Goal: Information Seeking & Learning: Check status

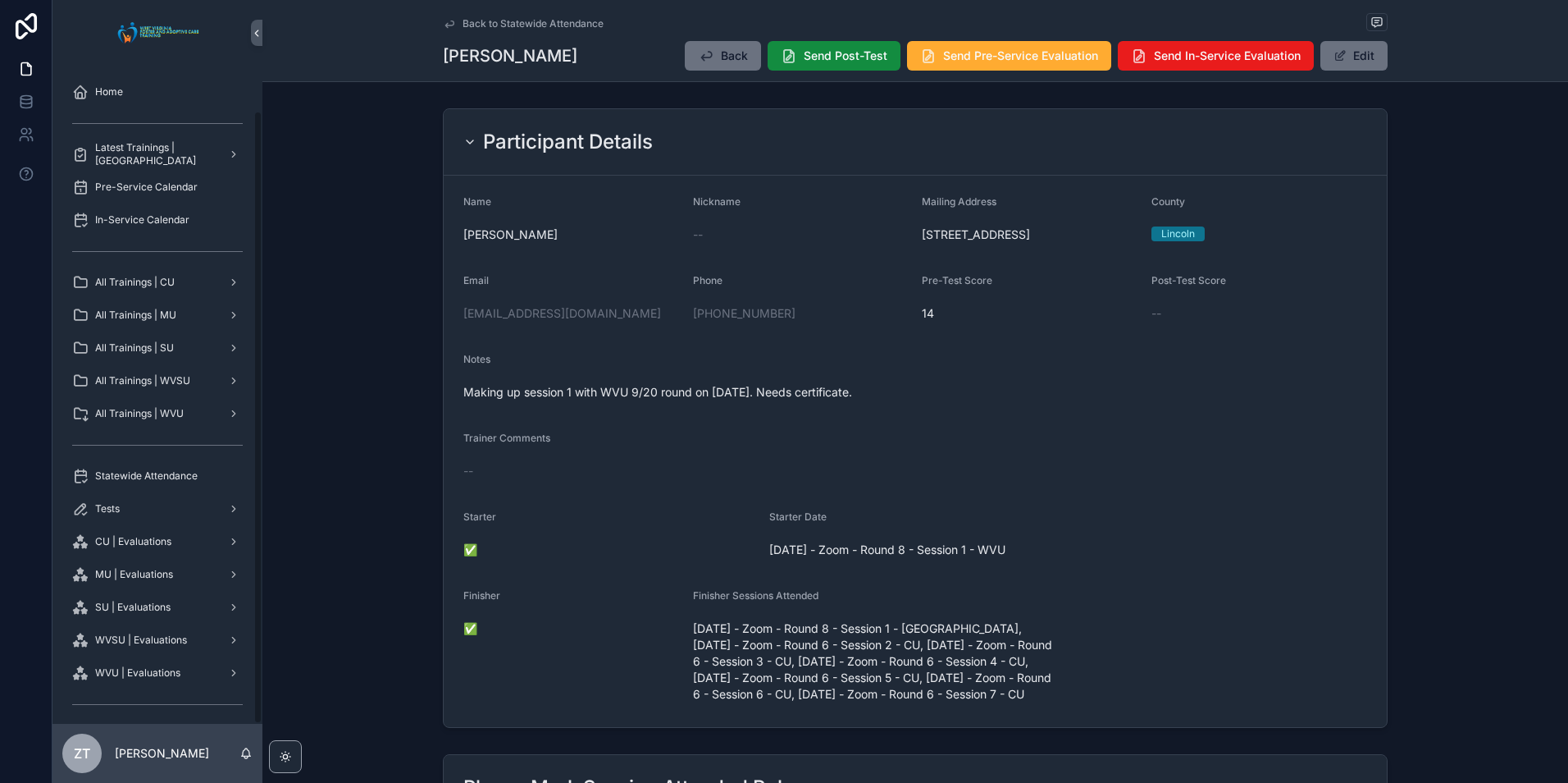
scroll to position [574, 0]
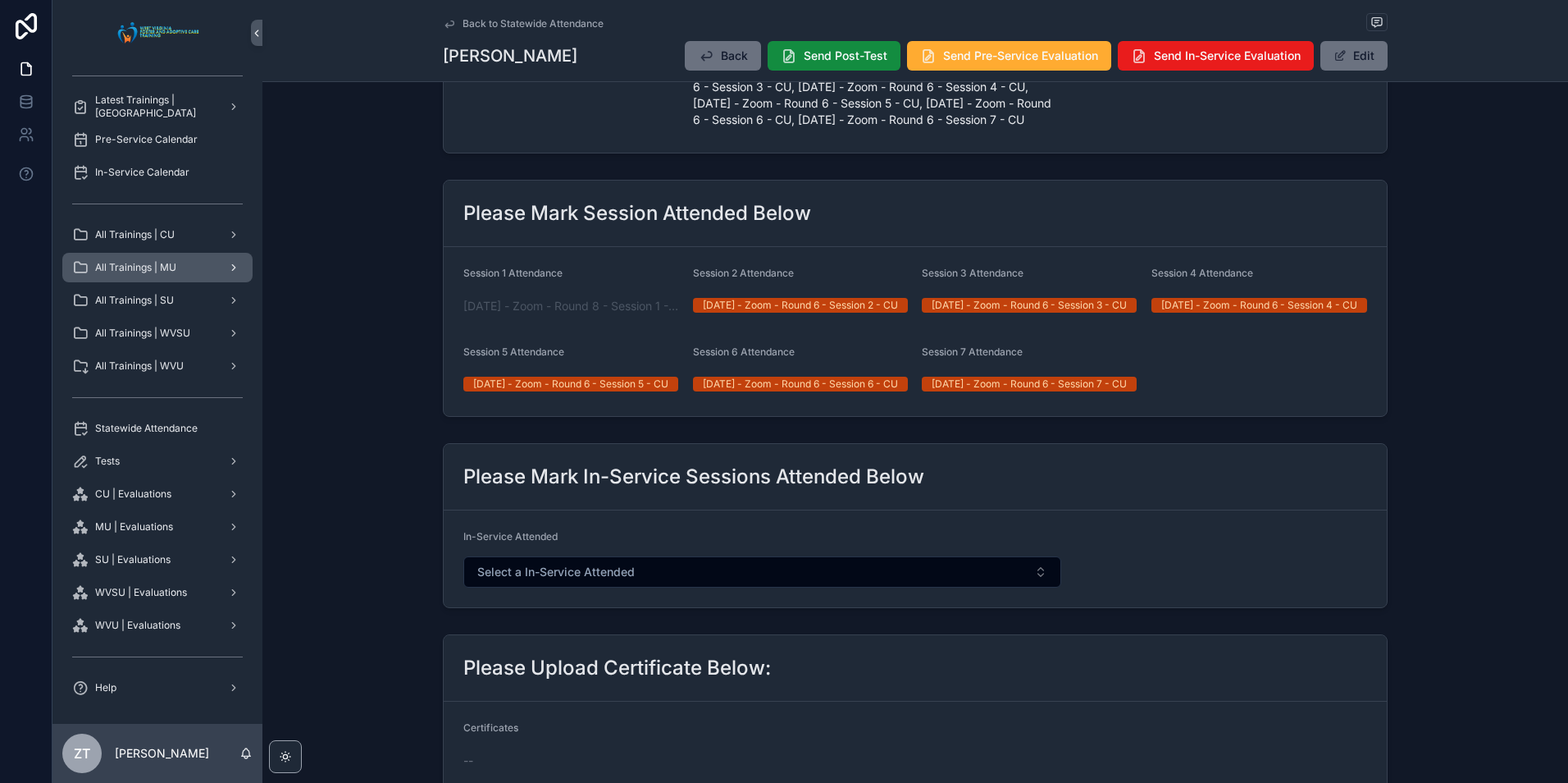
click at [157, 271] on span "All Trainings | MU" at bounding box center [135, 268] width 81 height 13
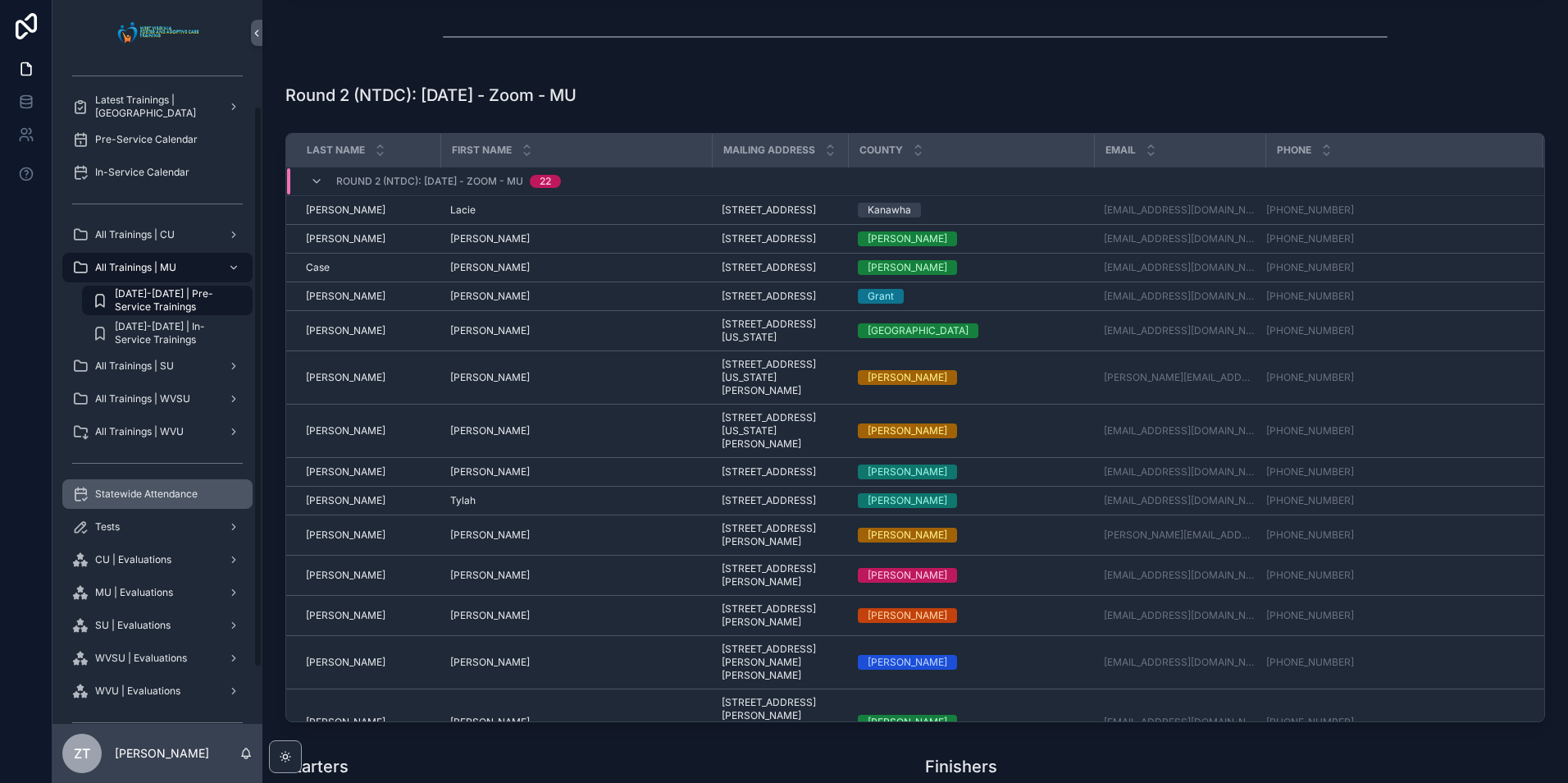
click at [194, 491] on span "Statewide Attendance" at bounding box center [146, 493] width 102 height 13
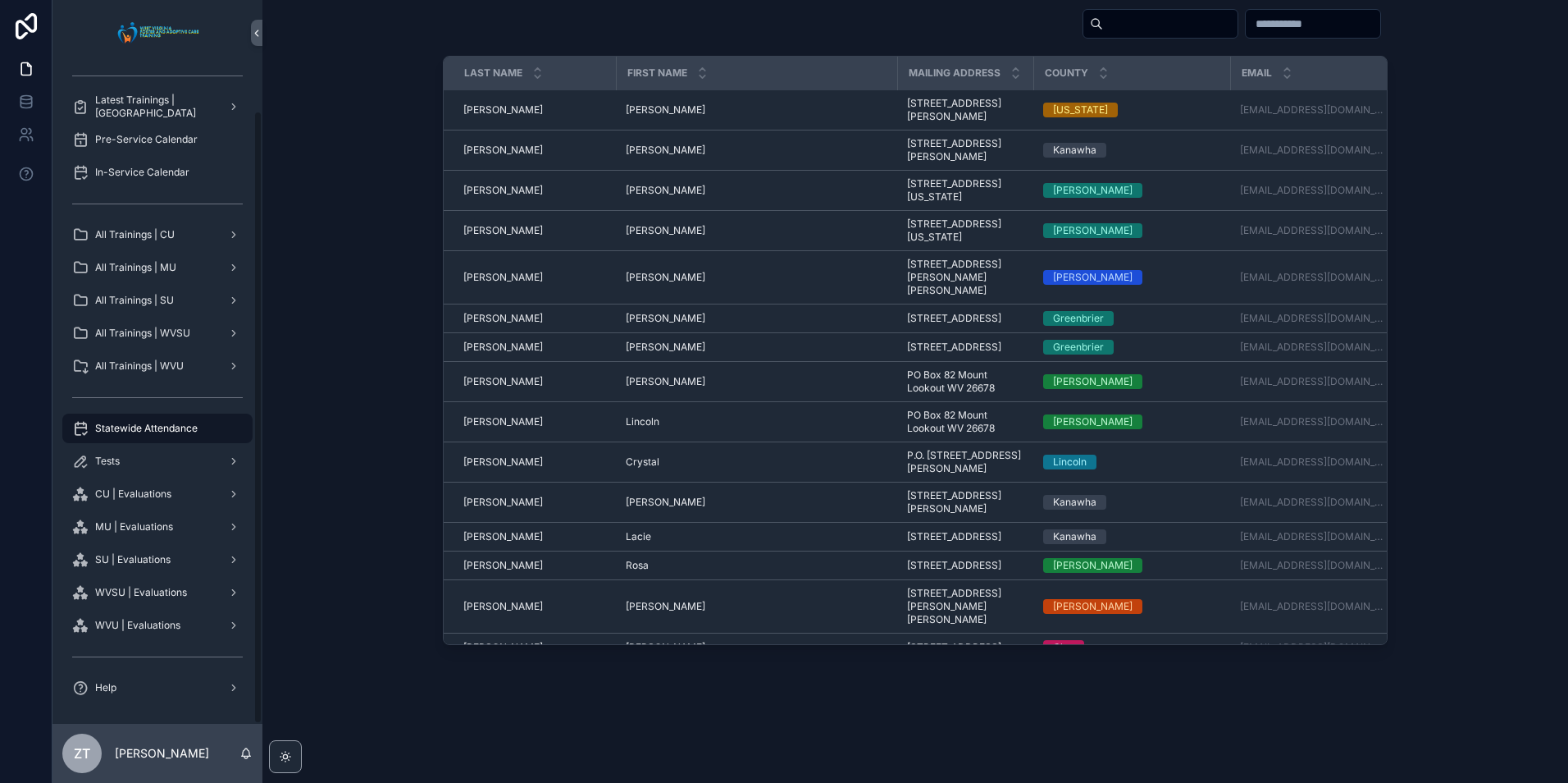
scroll to position [80, 0]
click at [1103, 26] on input "scrollable content" at bounding box center [1170, 24] width 134 height 23
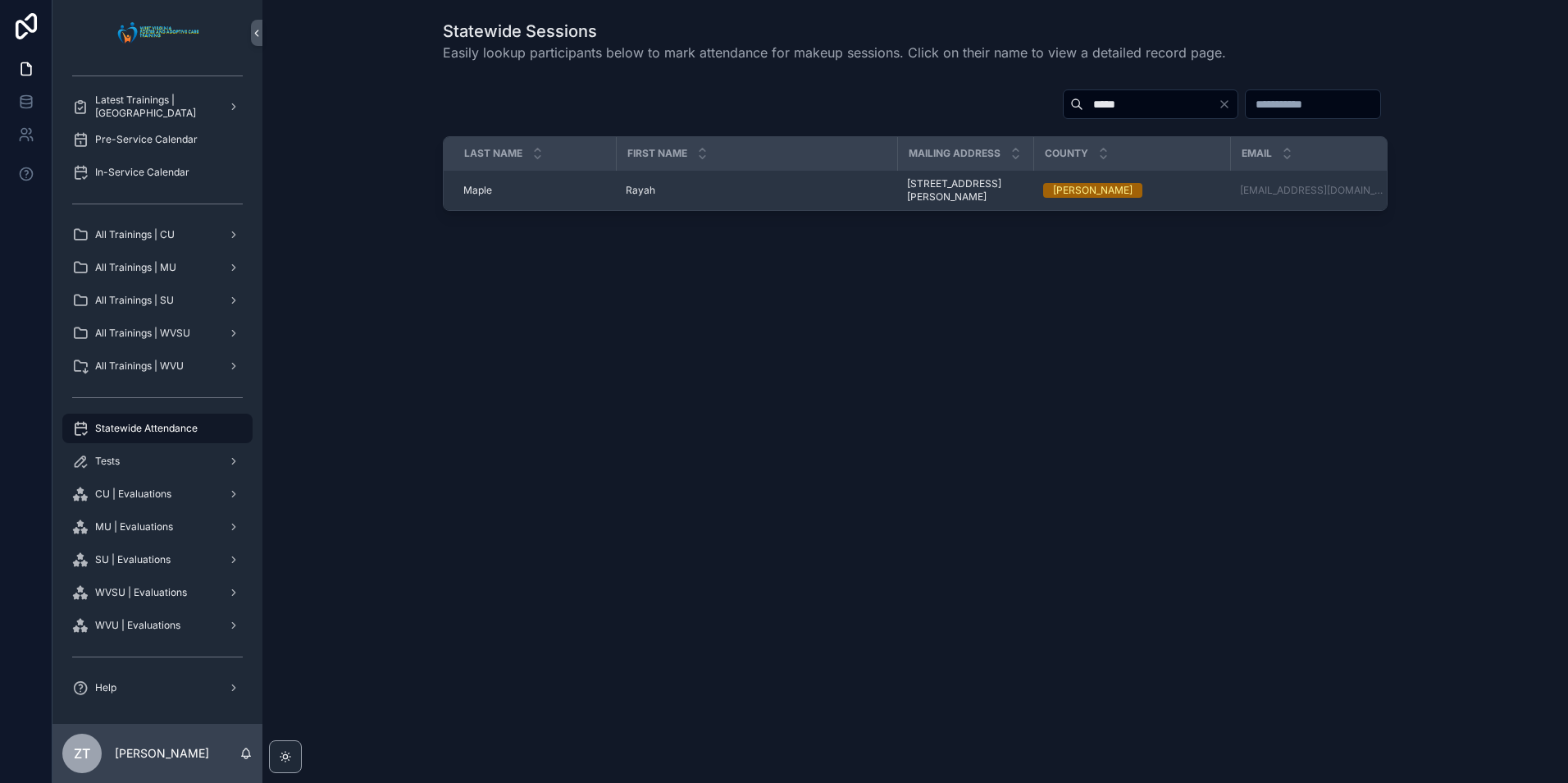
type input "*****"
click at [645, 187] on span "Rayah" at bounding box center [640, 190] width 29 height 13
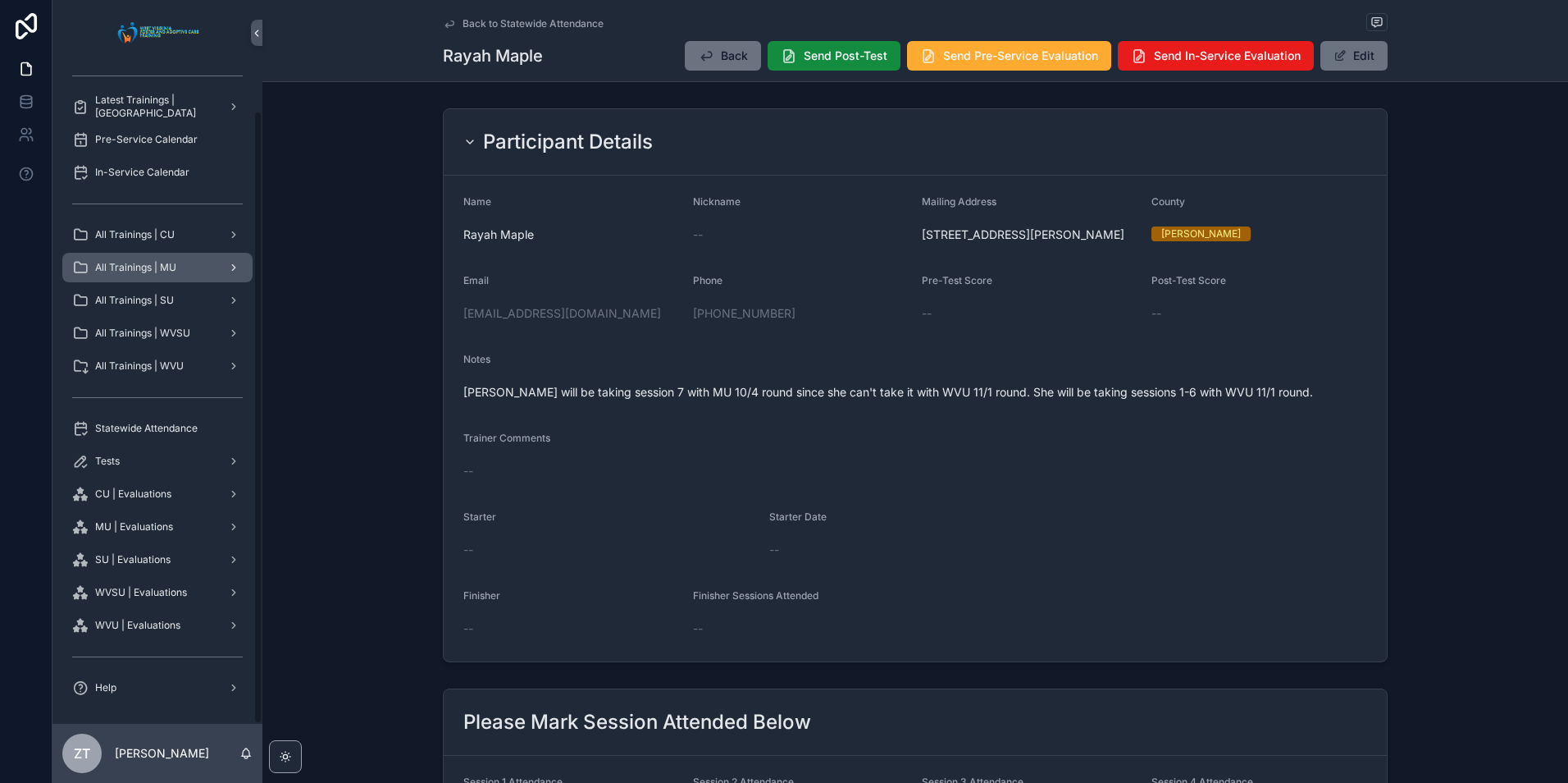
click at [155, 270] on span "All Trainings | MU" at bounding box center [135, 268] width 81 height 13
